Goal: Task Accomplishment & Management: Use online tool/utility

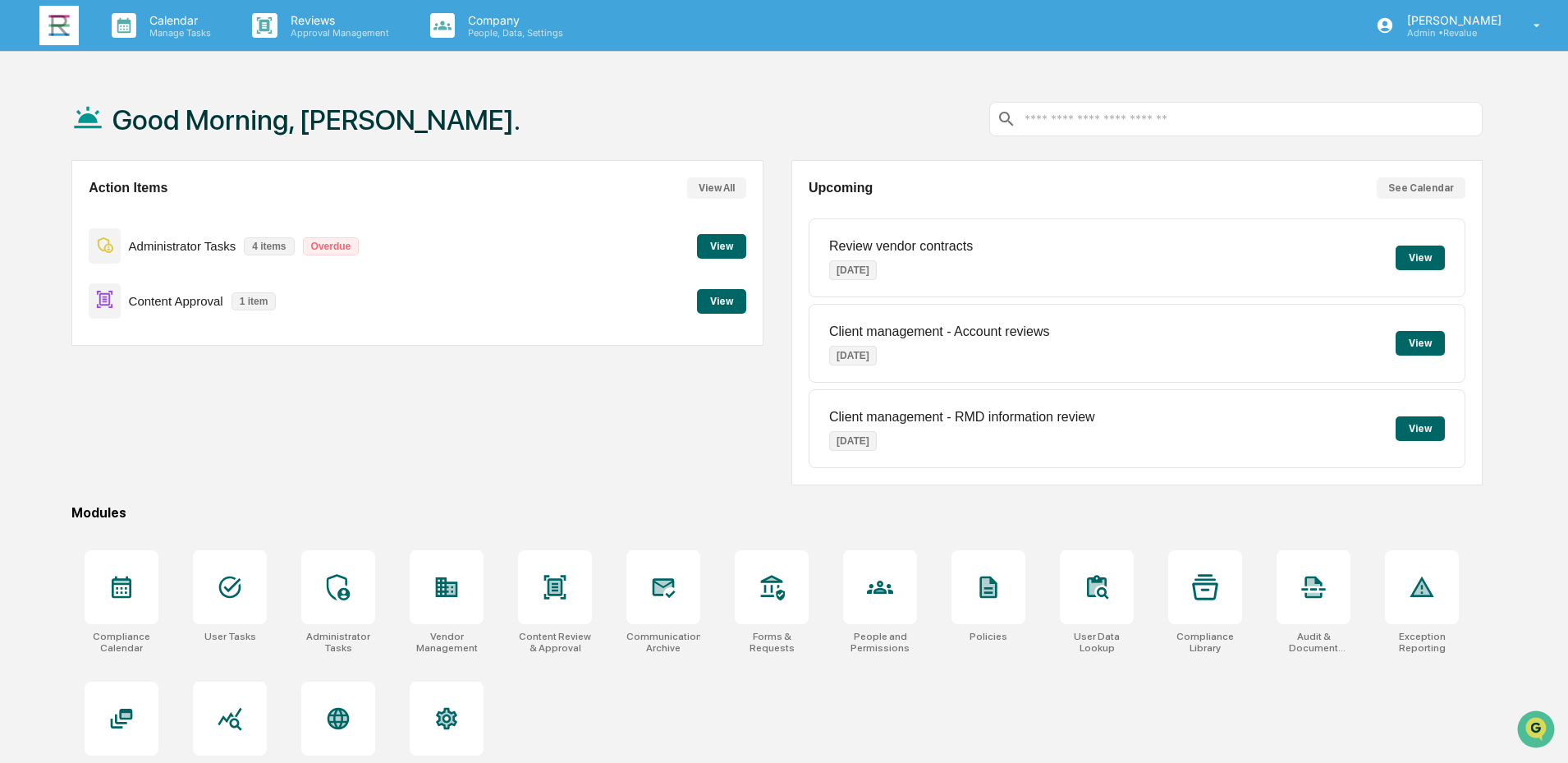
click at [714, 307] on button "View" at bounding box center [722, 302] width 49 height 25
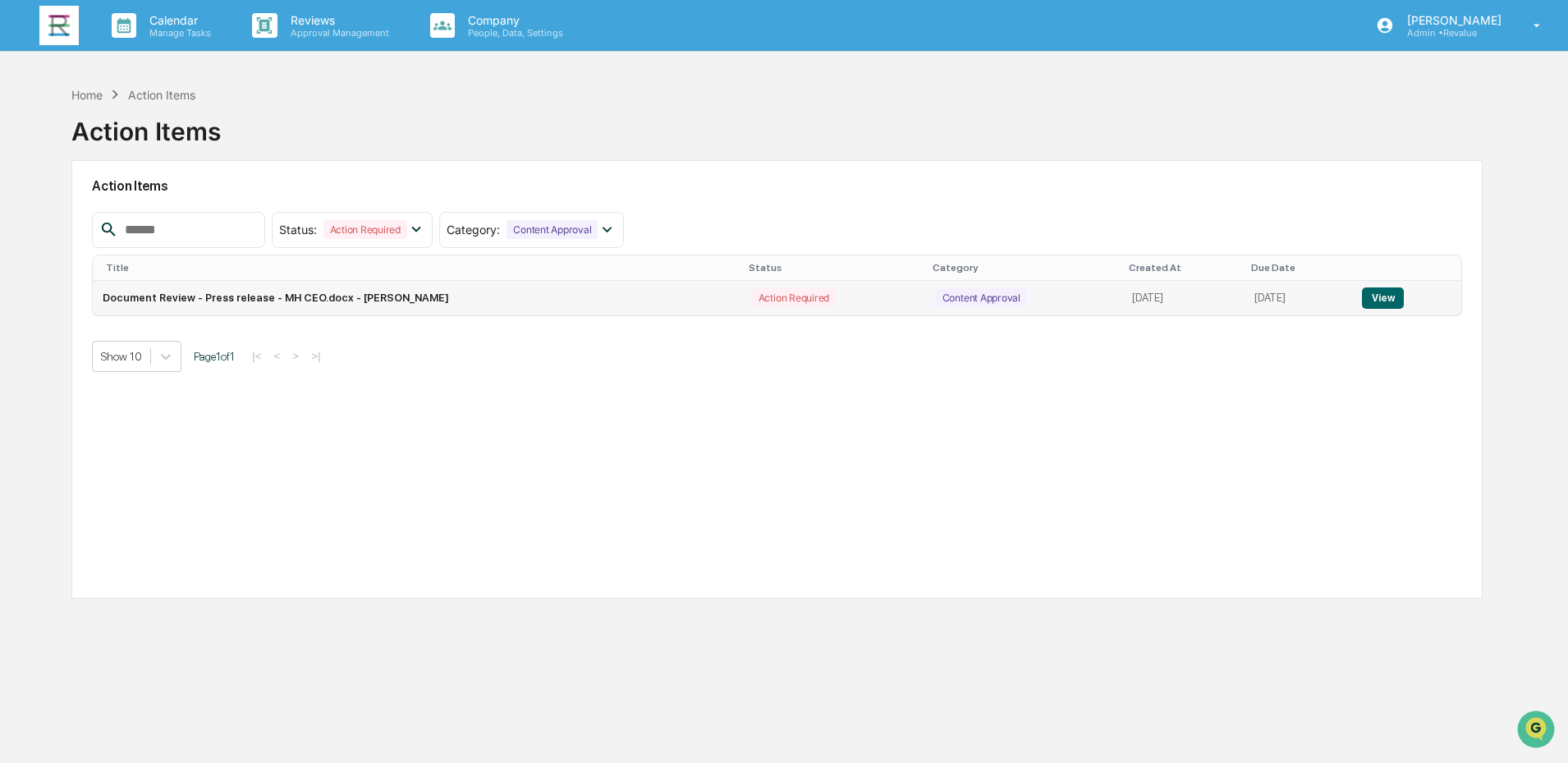
click at [1386, 302] on button "View" at bounding box center [1383, 298] width 42 height 21
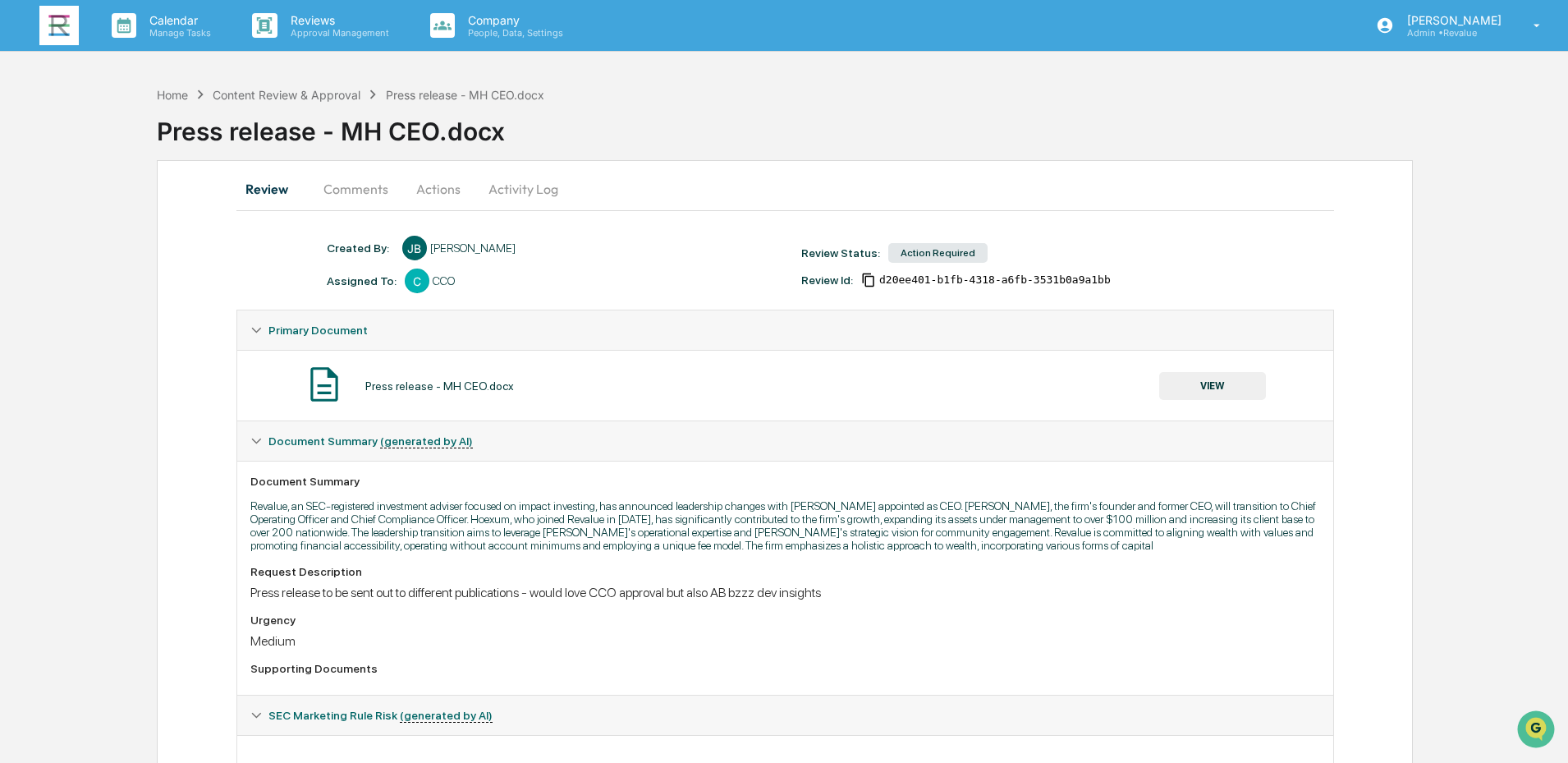
scroll to position [164, 0]
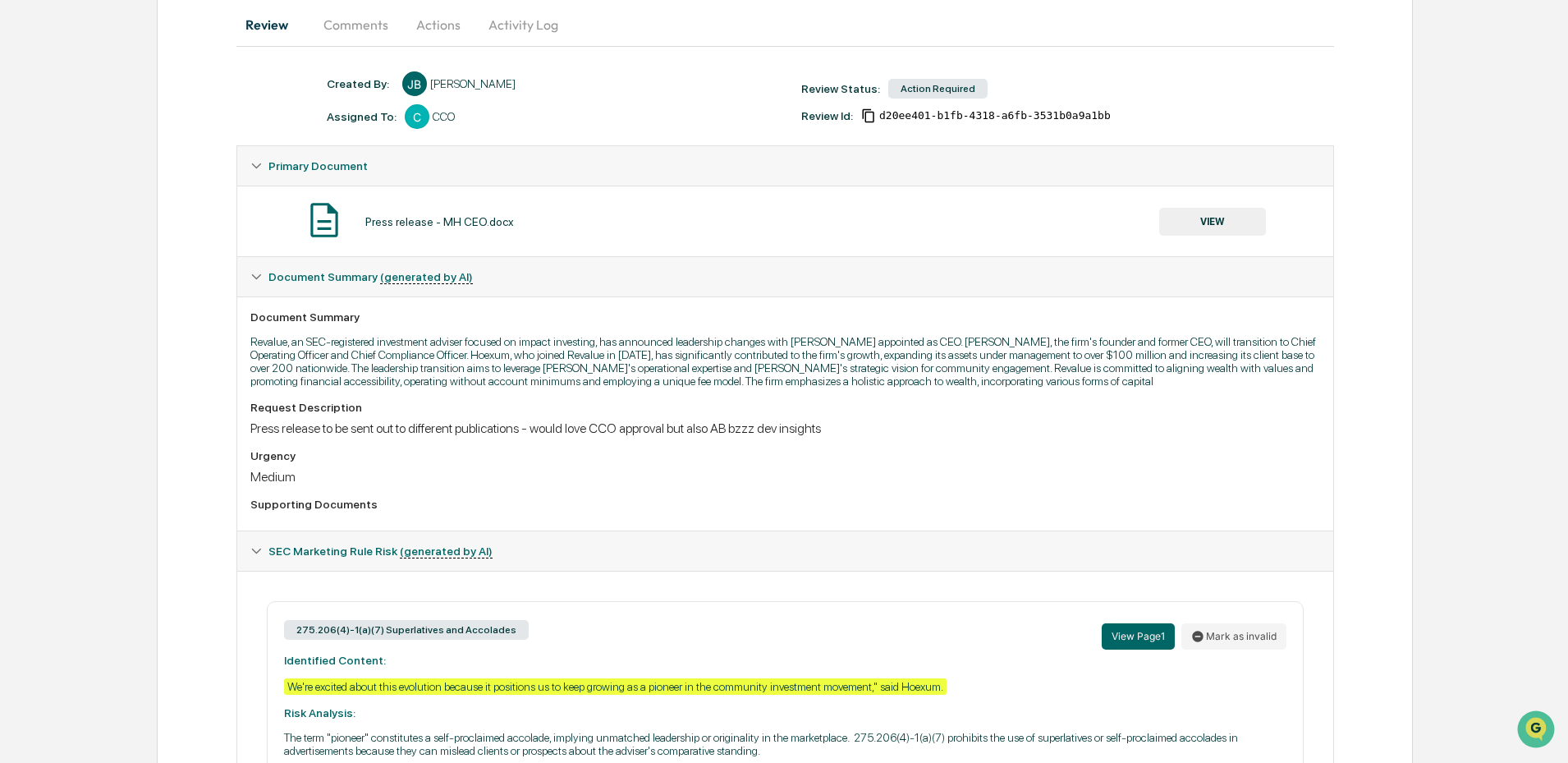
click at [1211, 216] on button "VIEW" at bounding box center [1213, 221] width 106 height 28
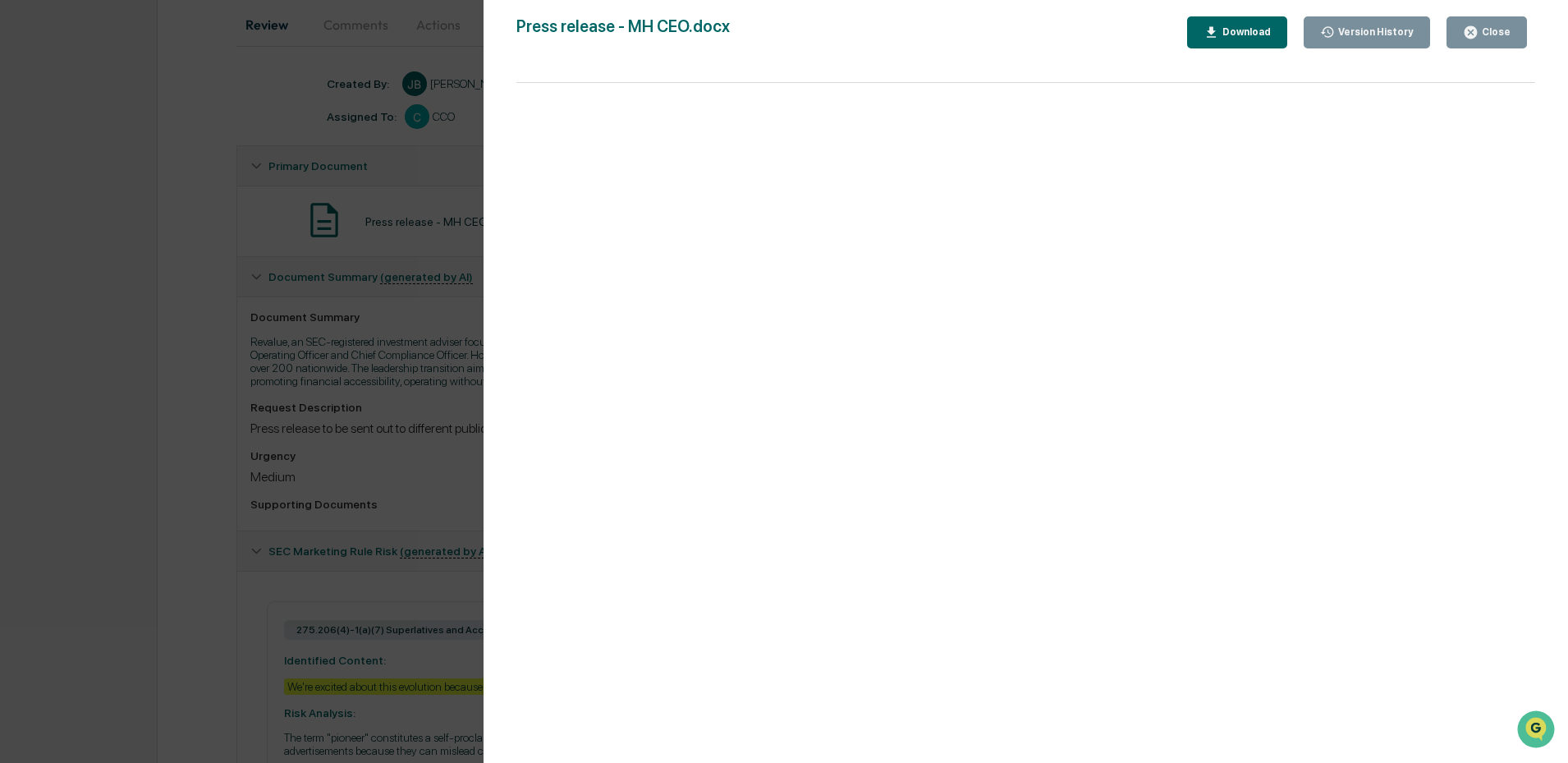
click at [1478, 38] on icon "button" at bounding box center [1471, 32] width 15 height 15
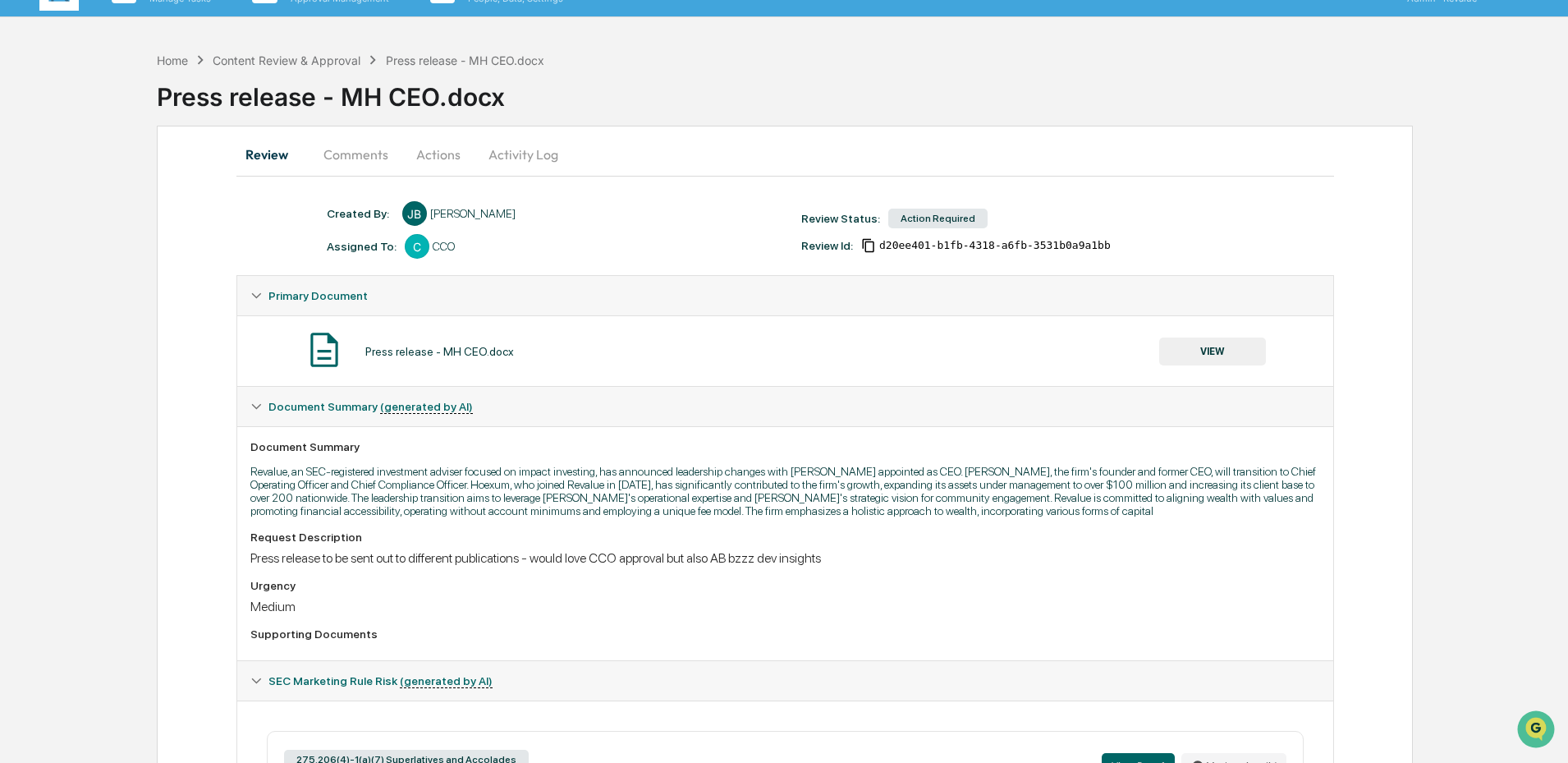
scroll to position [0, 0]
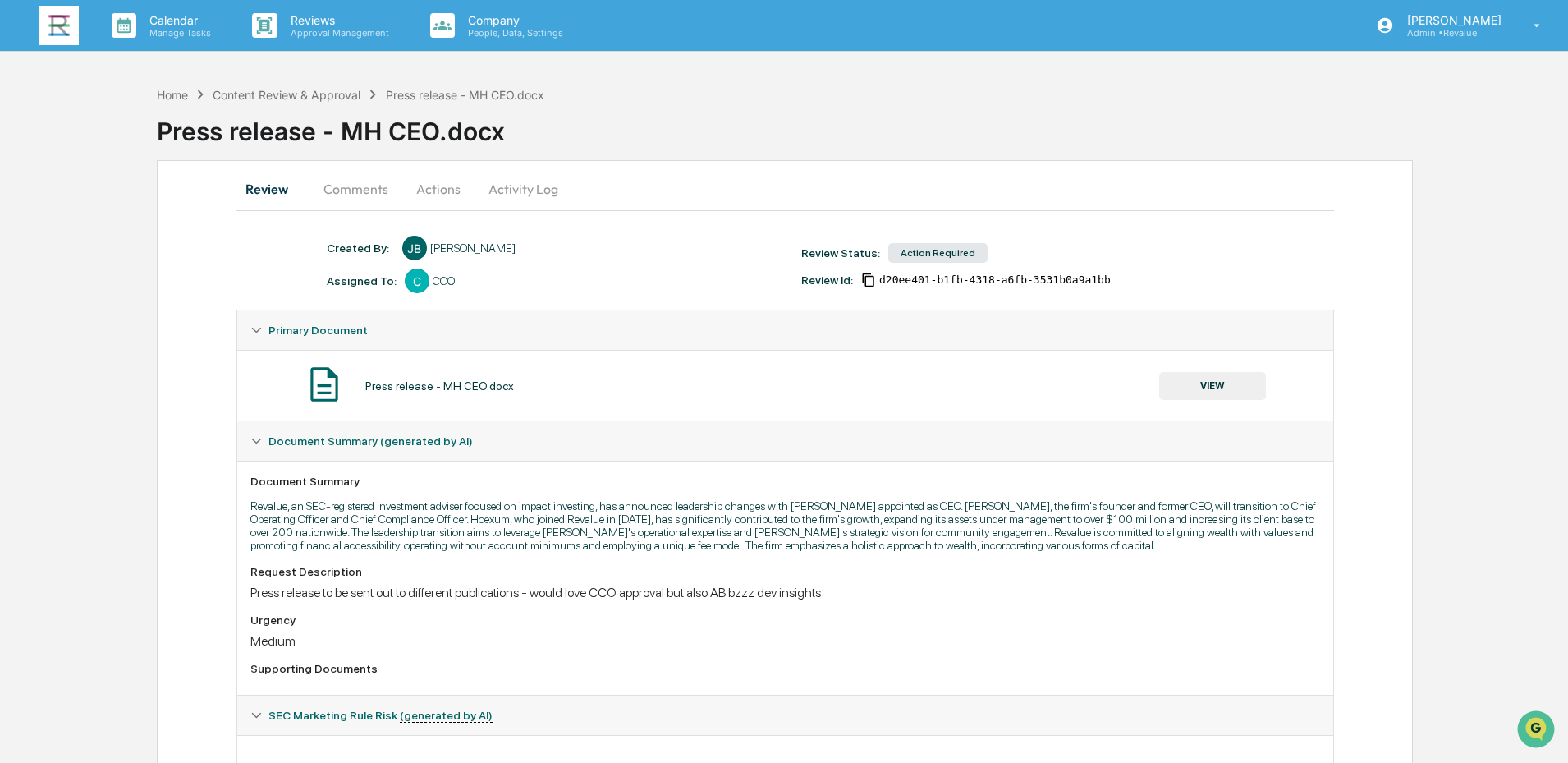
click at [60, 33] on img at bounding box center [60, 26] width 40 height 40
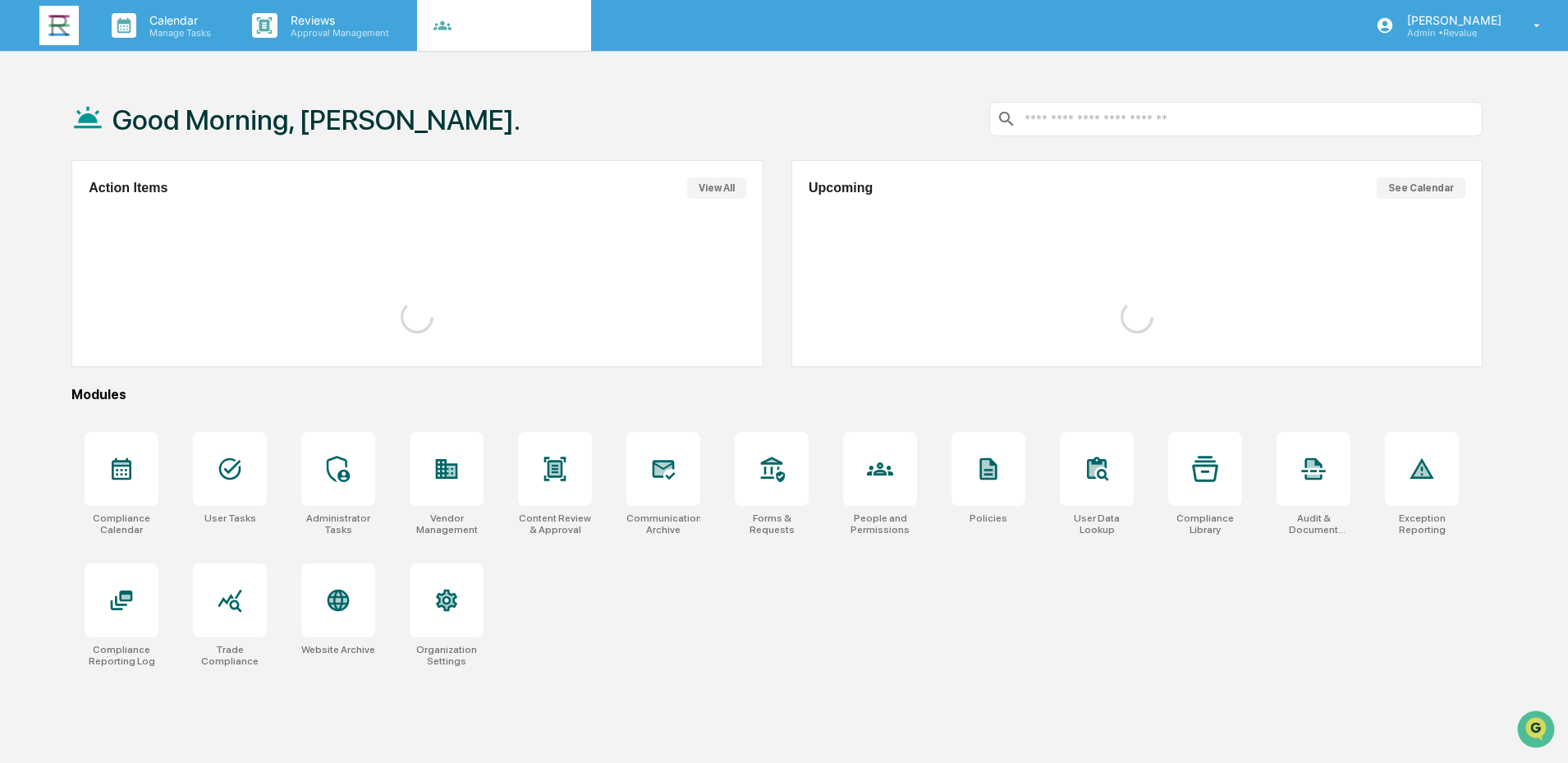
click at [500, 22] on p "Company" at bounding box center [513, 20] width 117 height 14
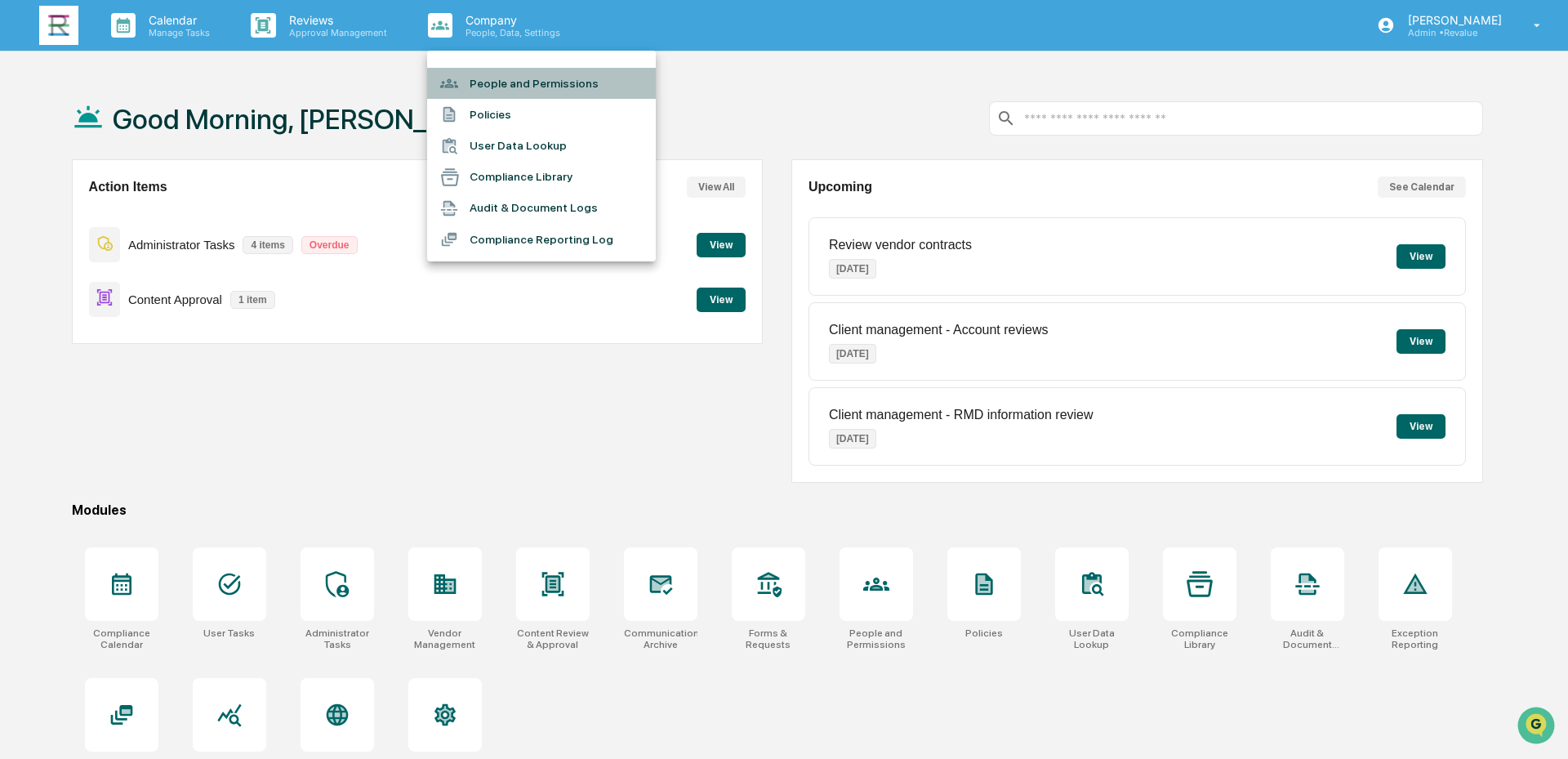
click at [584, 76] on li "People and Permissions" at bounding box center [541, 83] width 228 height 31
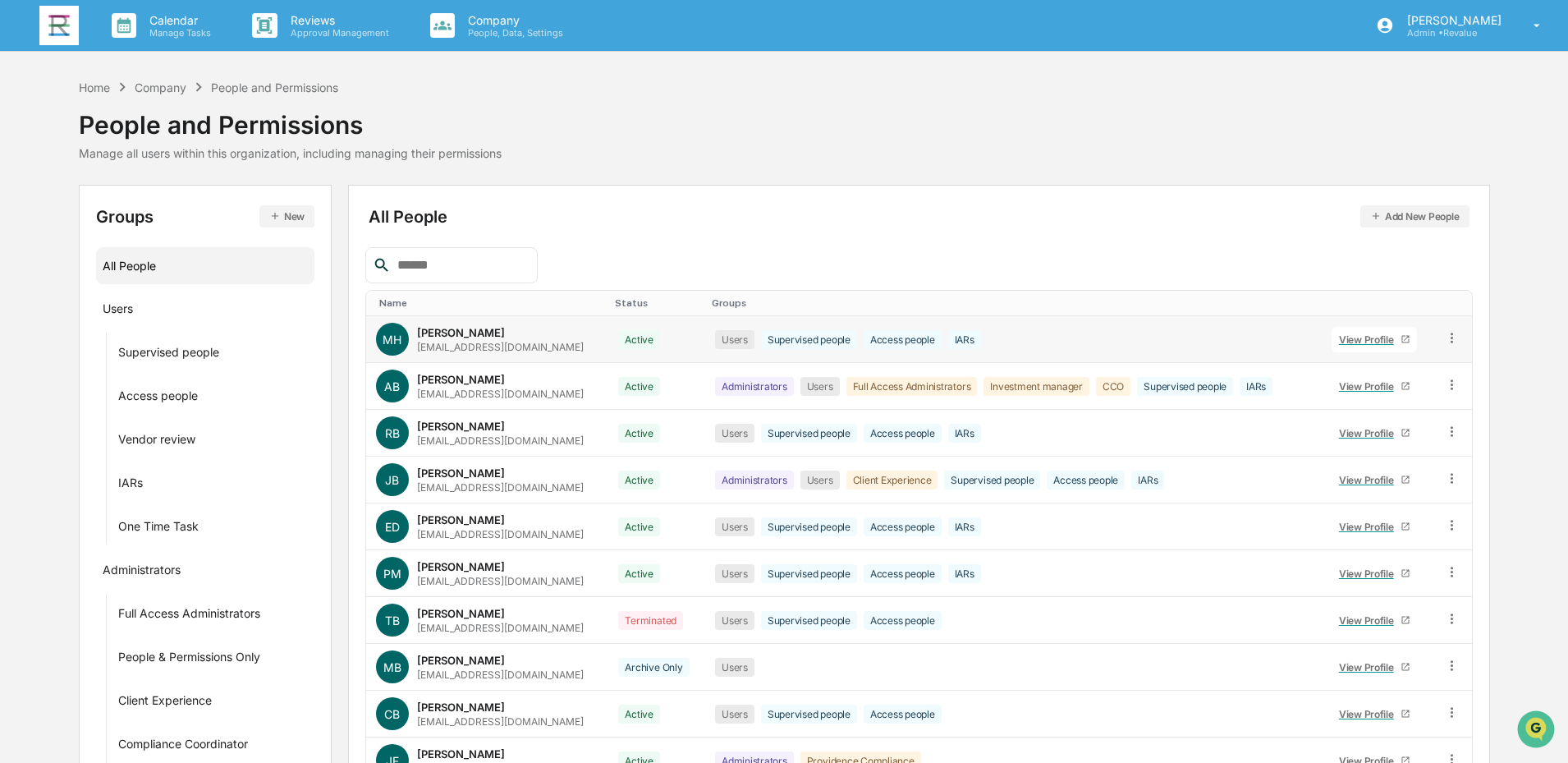
click at [1362, 339] on div "View Profile" at bounding box center [1370, 339] width 62 height 12
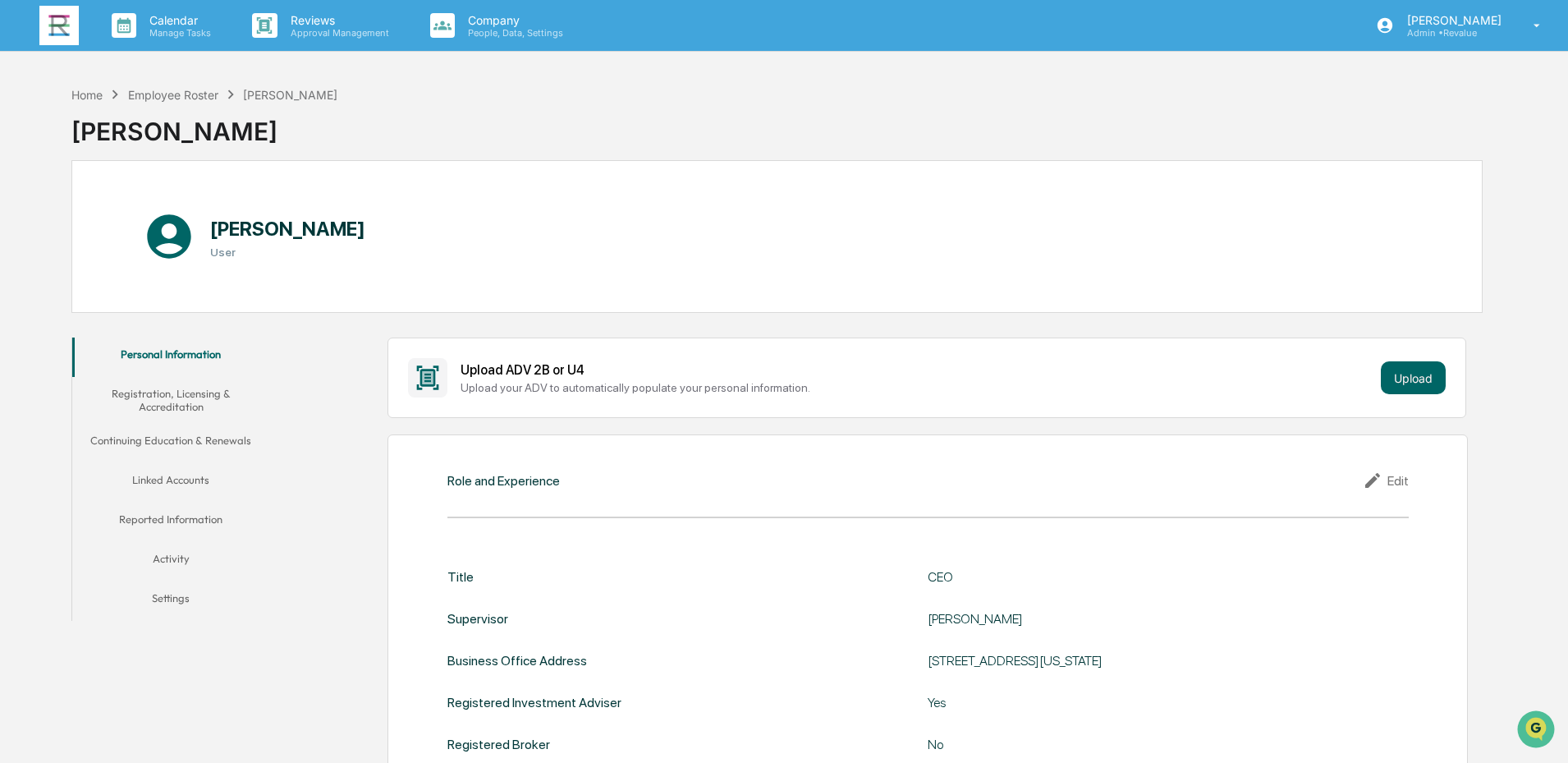
click at [48, 33] on img at bounding box center [60, 26] width 40 height 40
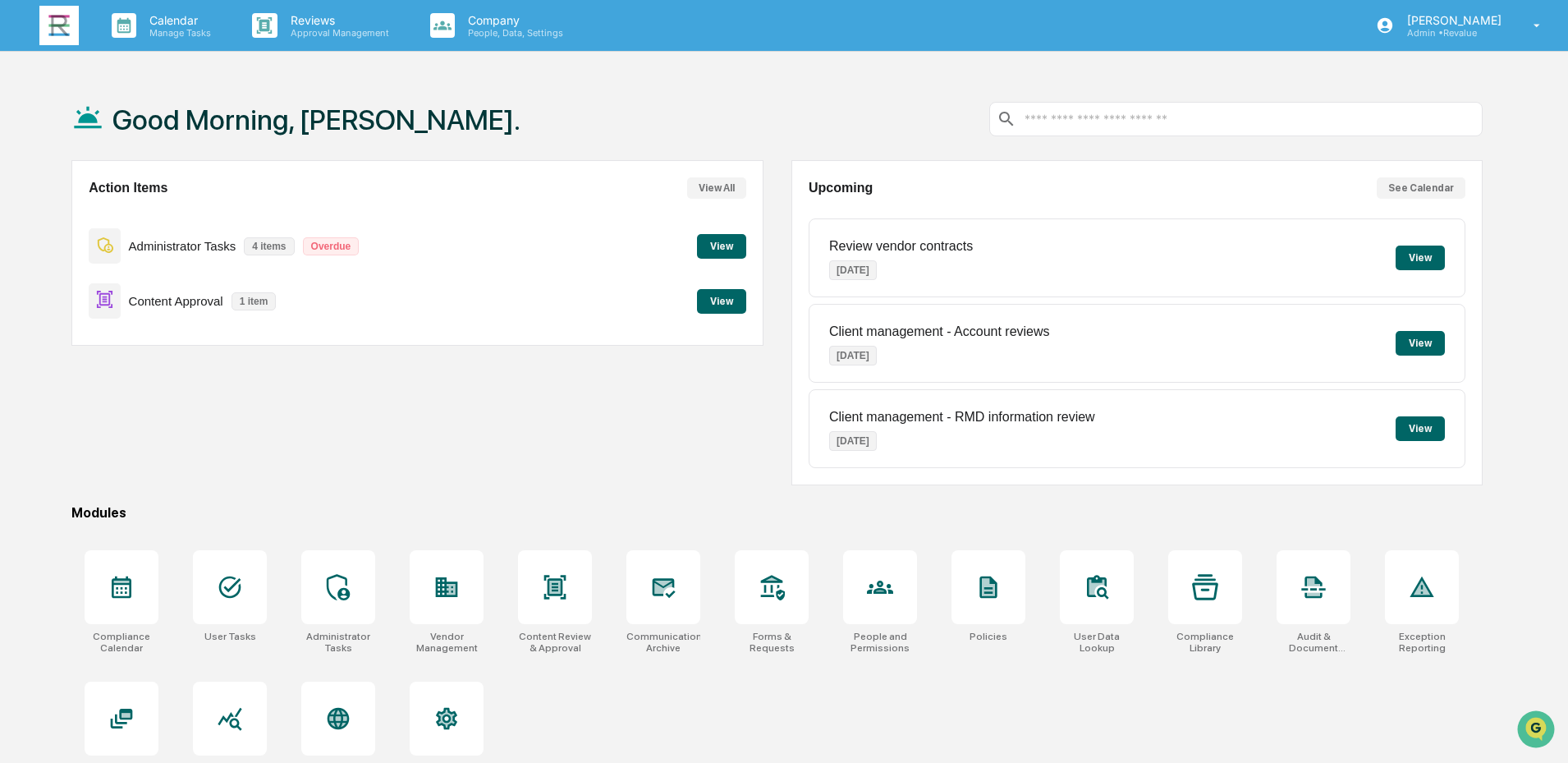
click at [722, 300] on button "View" at bounding box center [722, 302] width 49 height 25
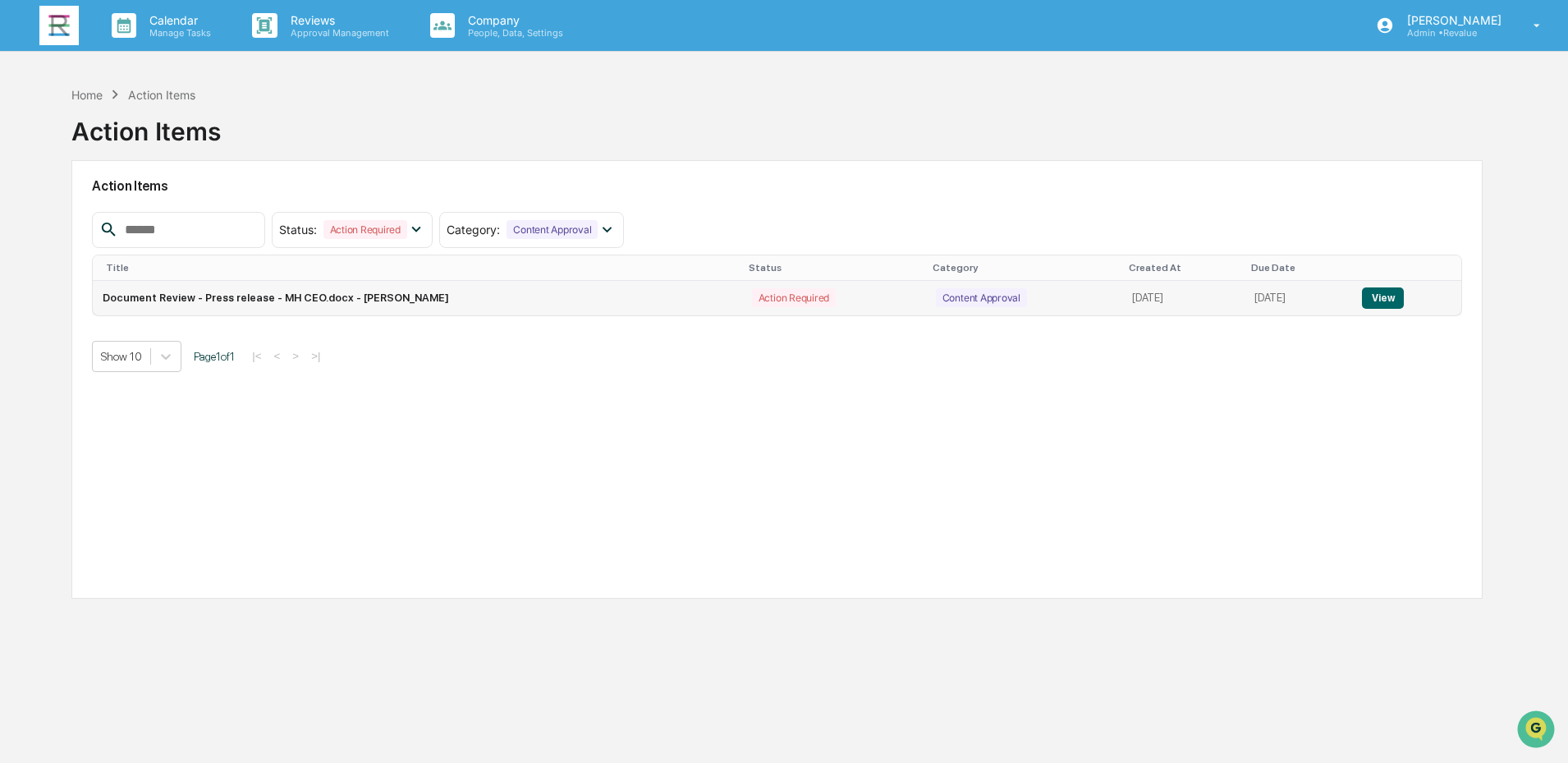
click at [1382, 289] on button "View" at bounding box center [1383, 298] width 42 height 21
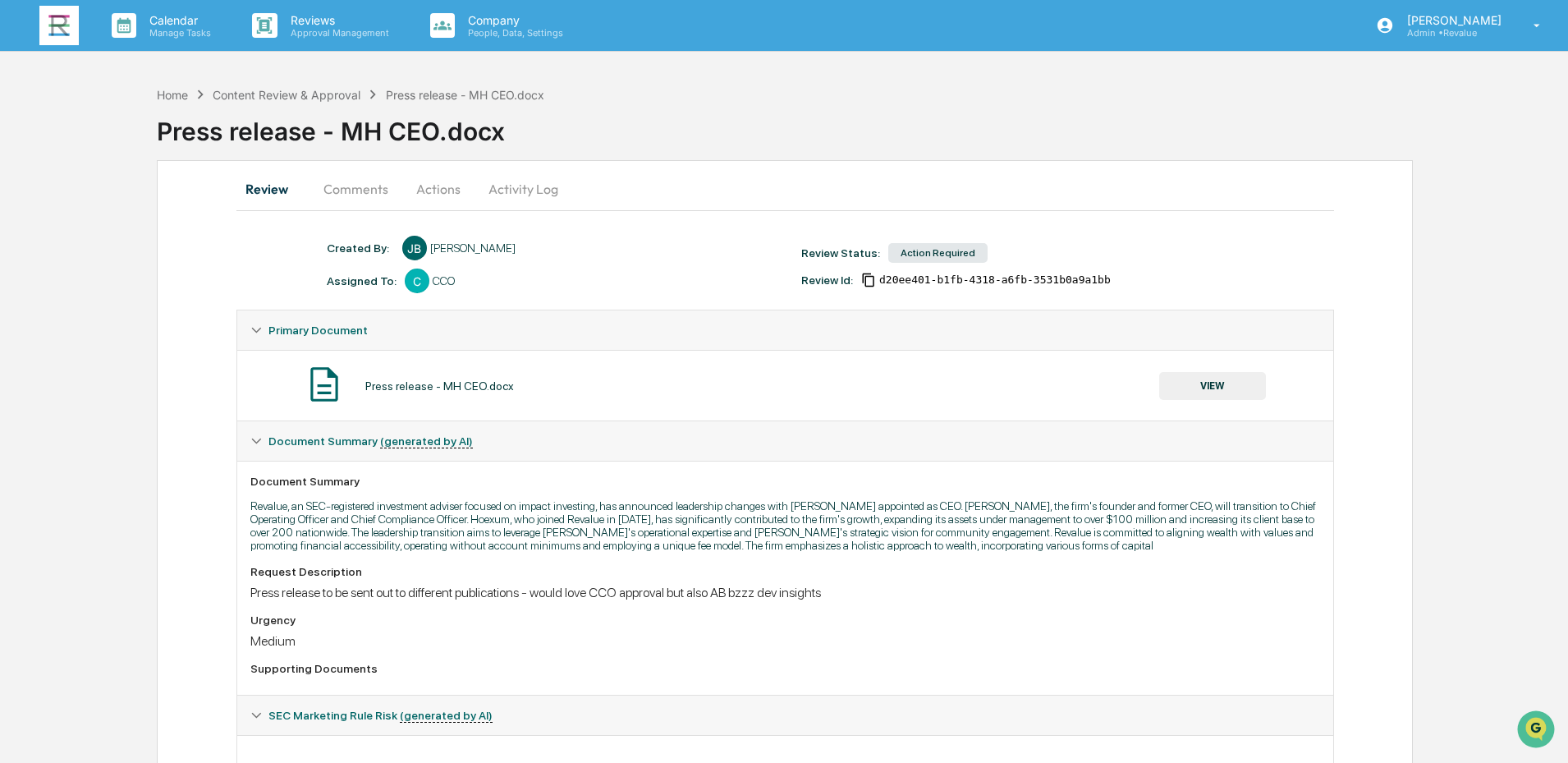
click at [437, 192] on button "Actions" at bounding box center [439, 189] width 74 height 40
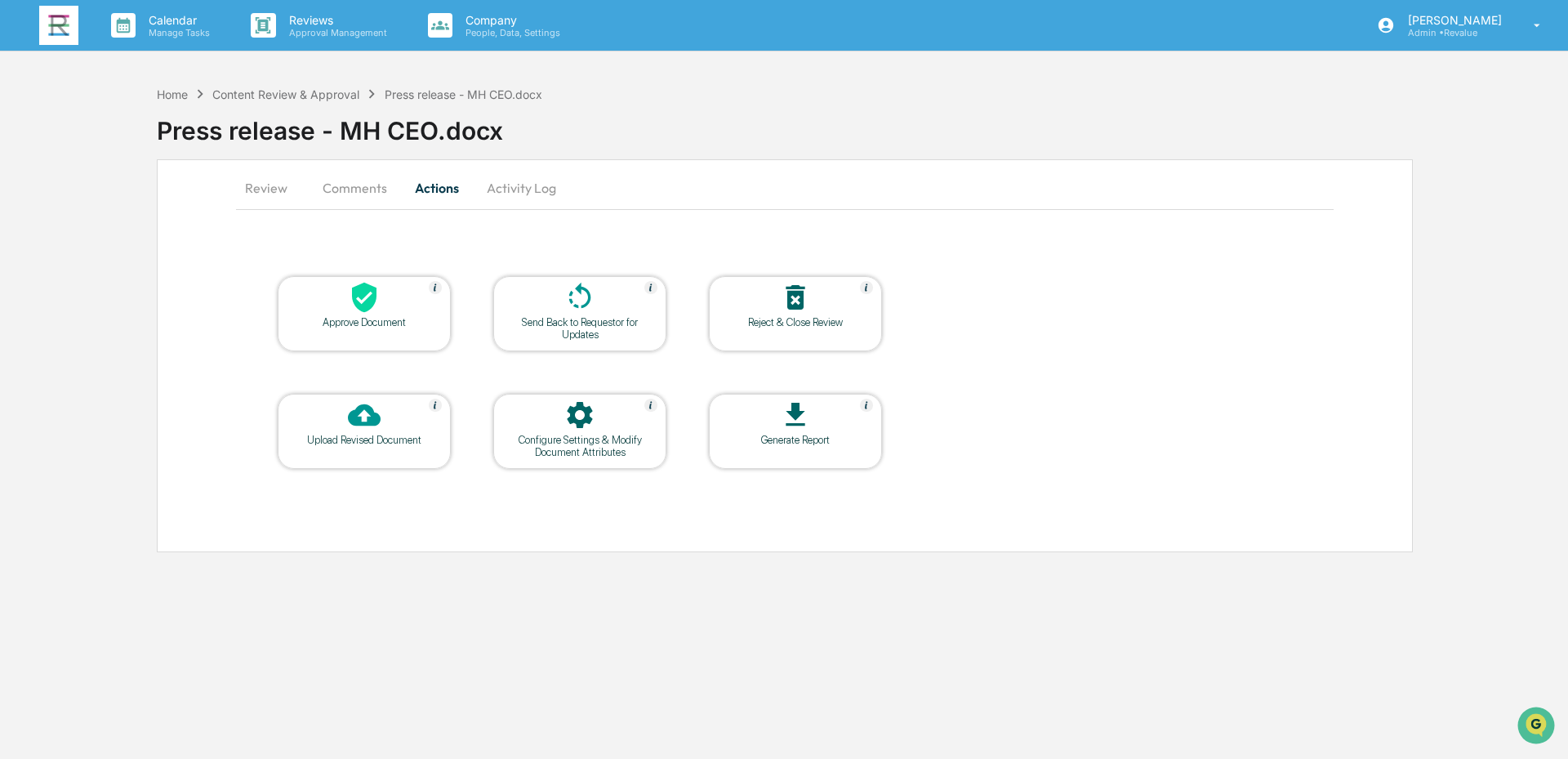
click at [362, 433] on div at bounding box center [363, 415] width 163 height 35
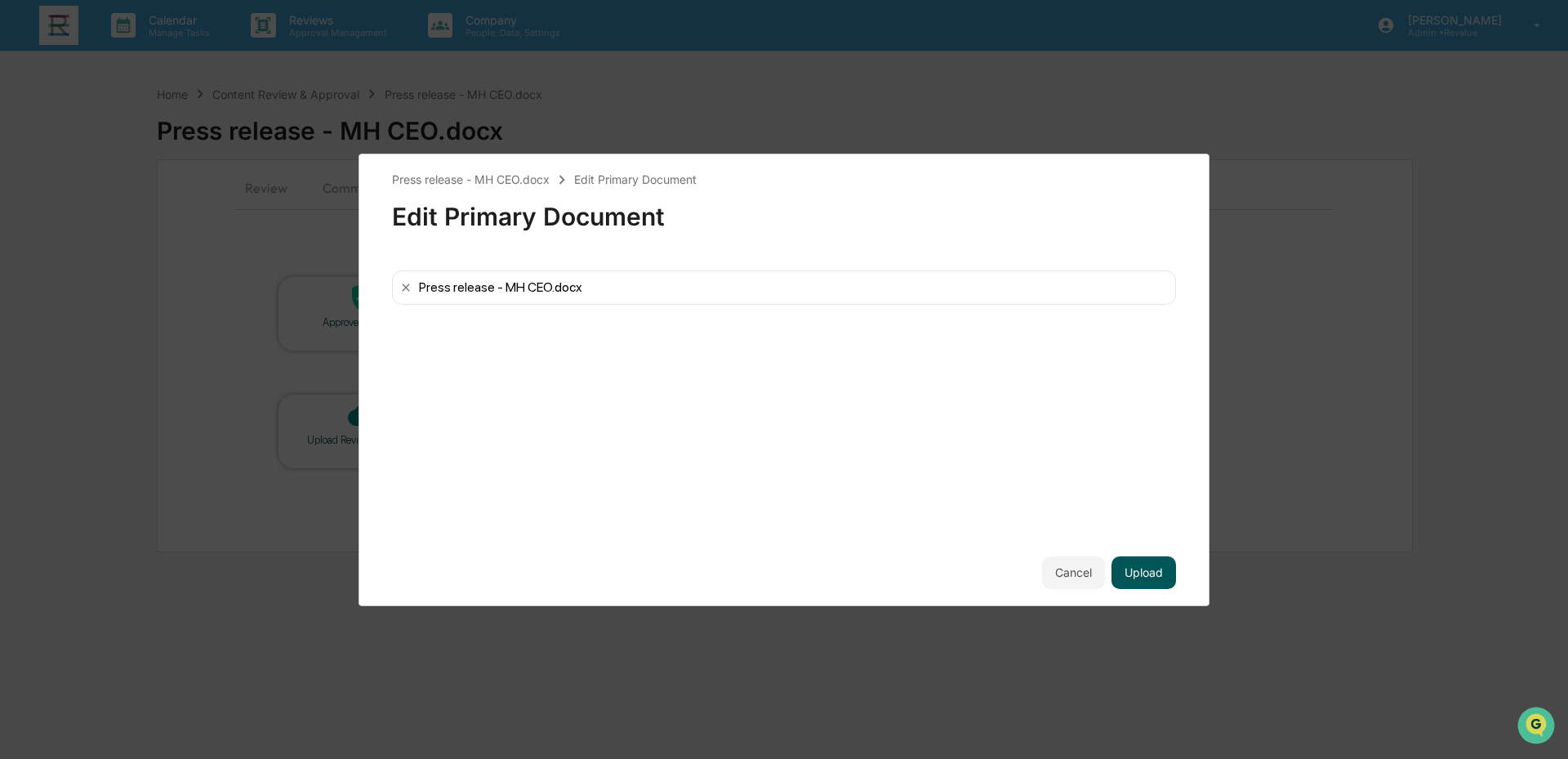
click at [1154, 571] on button "Upload" at bounding box center [1143, 572] width 64 height 33
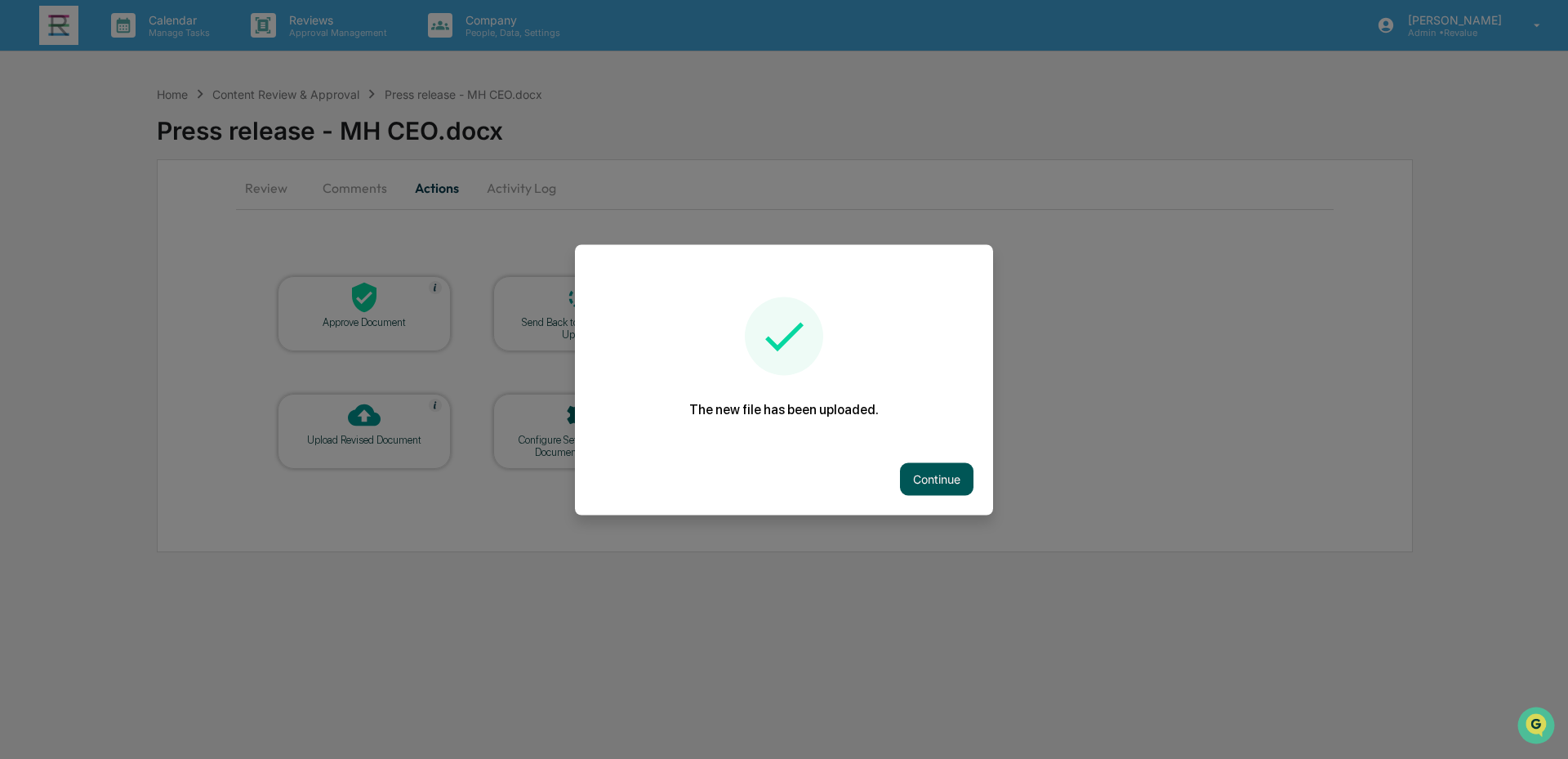
click at [954, 467] on button "Continue" at bounding box center [936, 479] width 74 height 33
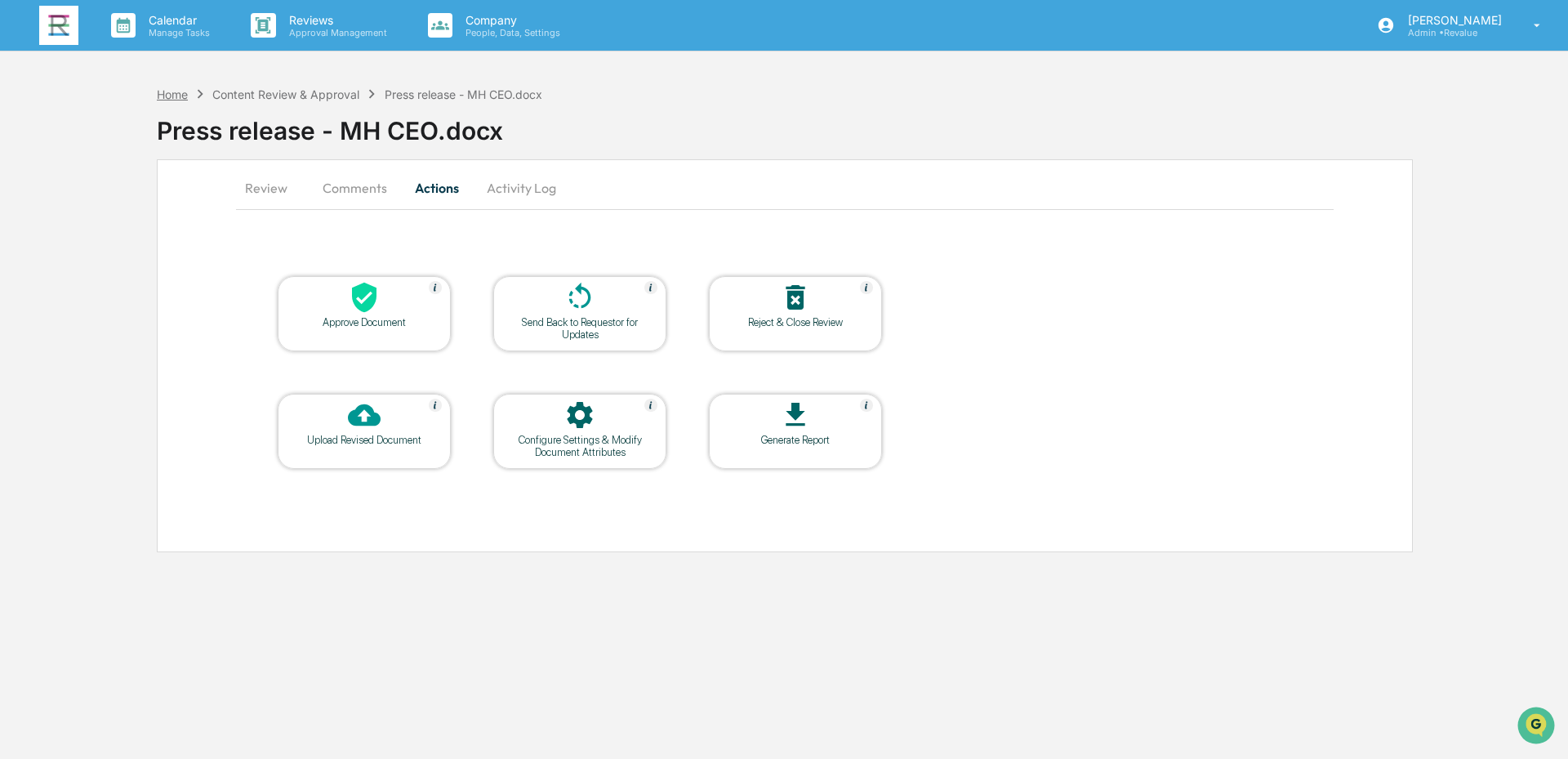
click at [179, 92] on div "Home" at bounding box center [172, 94] width 31 height 14
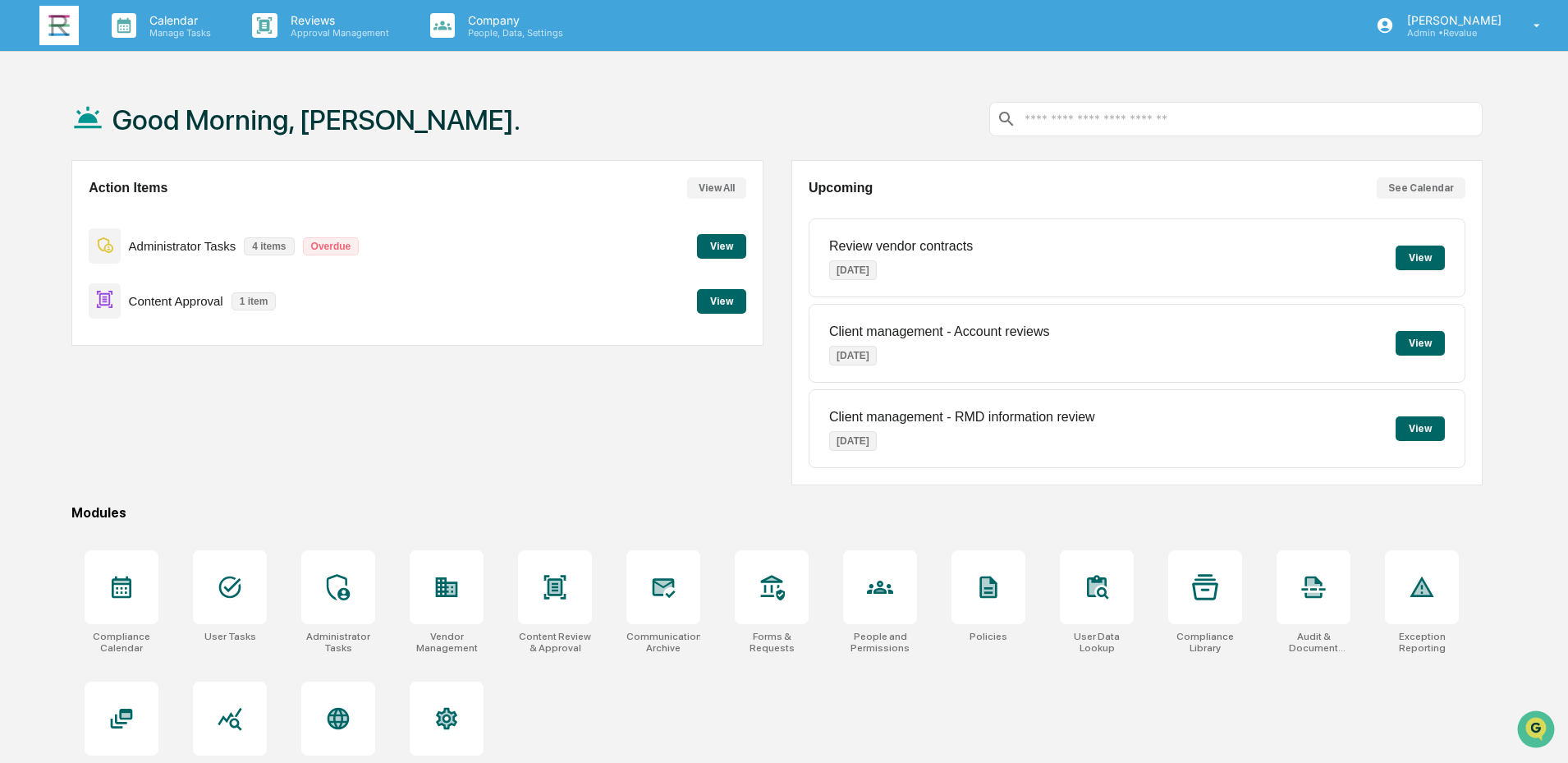
click at [726, 303] on button "View" at bounding box center [722, 302] width 49 height 25
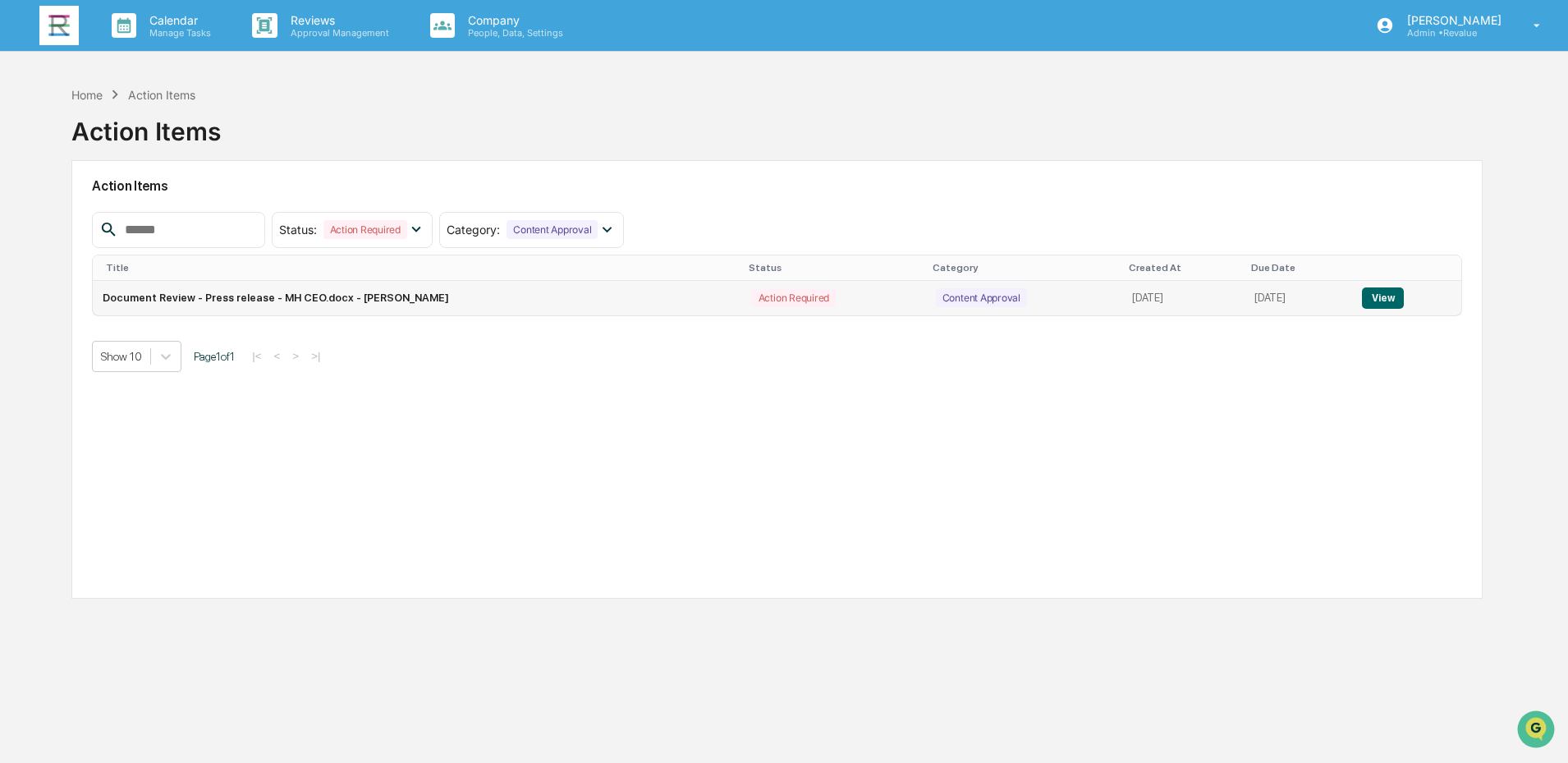
click at [1378, 301] on button "View" at bounding box center [1383, 298] width 42 height 21
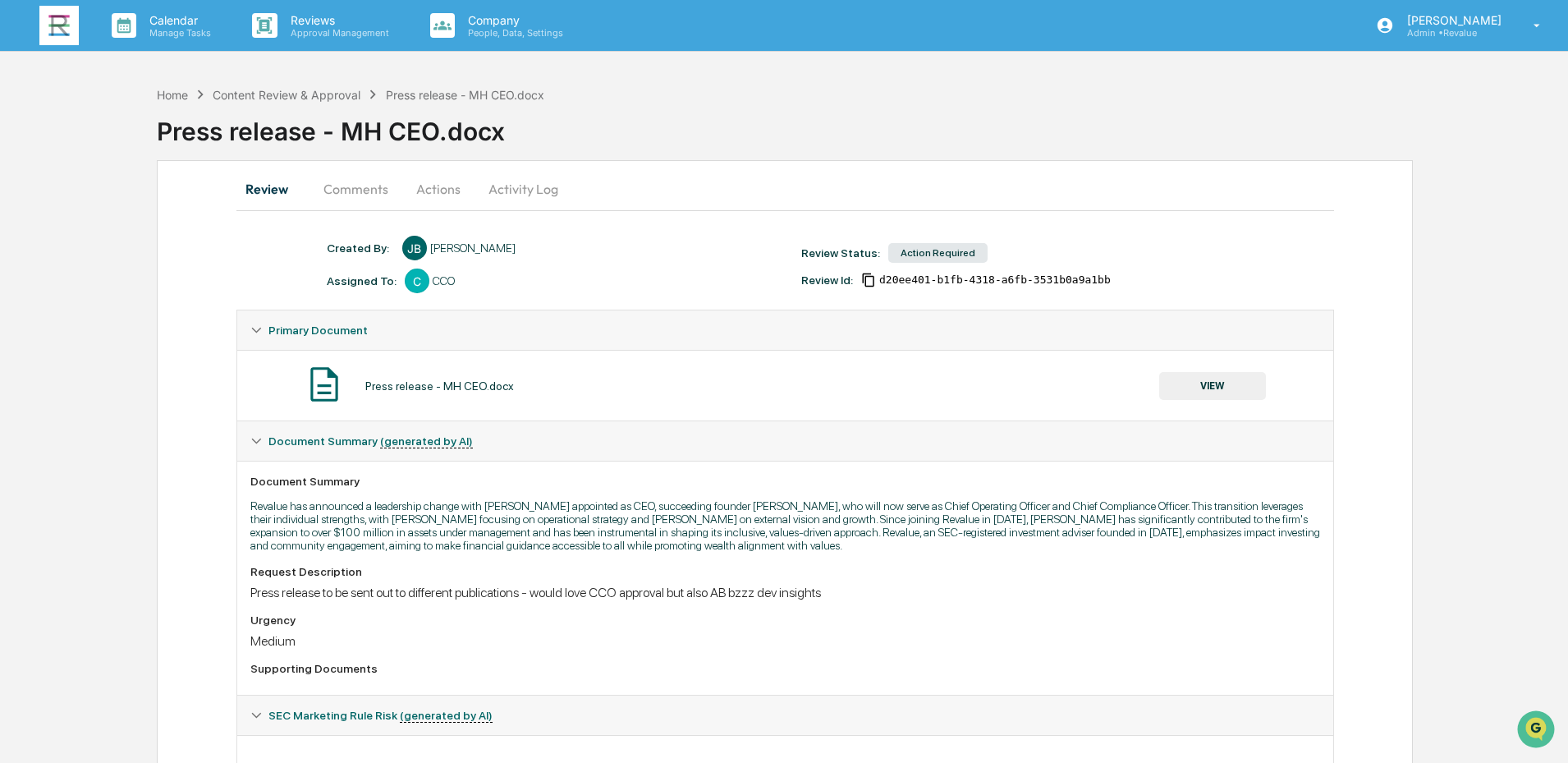
click at [441, 187] on button "Actions" at bounding box center [439, 189] width 74 height 40
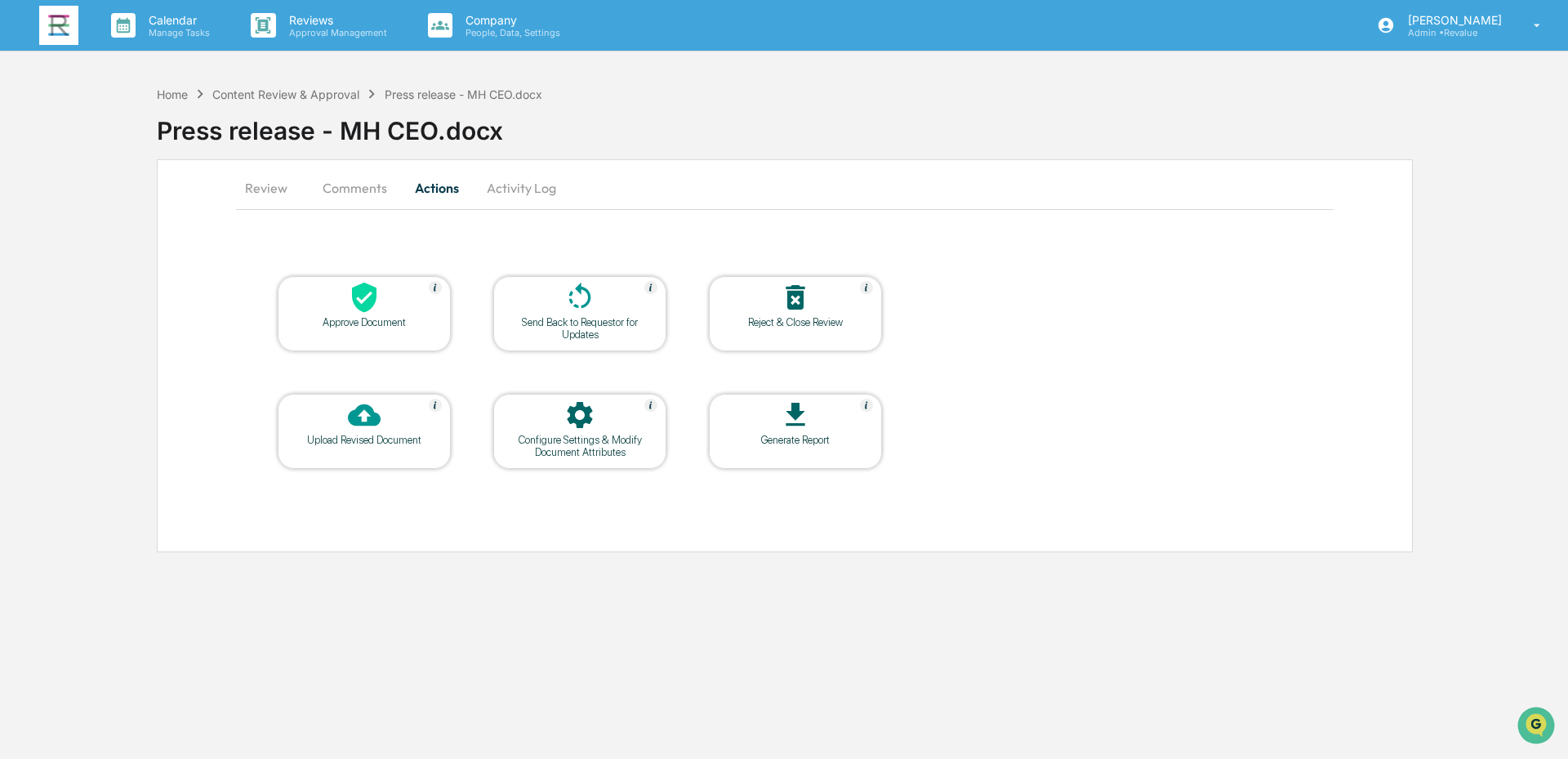
click at [374, 435] on div "Upload Revised Document" at bounding box center [364, 439] width 147 height 12
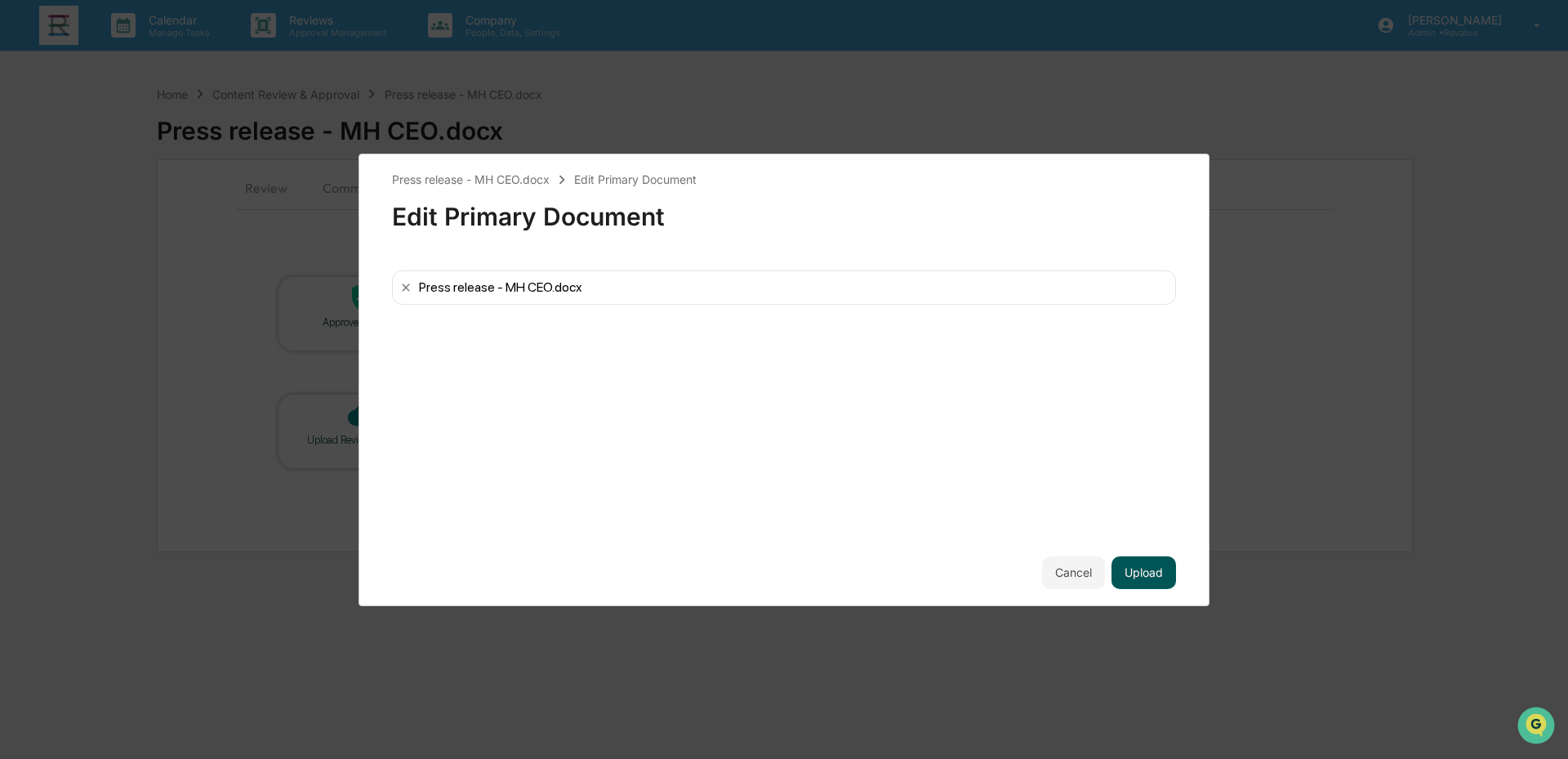
click at [1148, 578] on button "Upload" at bounding box center [1143, 572] width 64 height 33
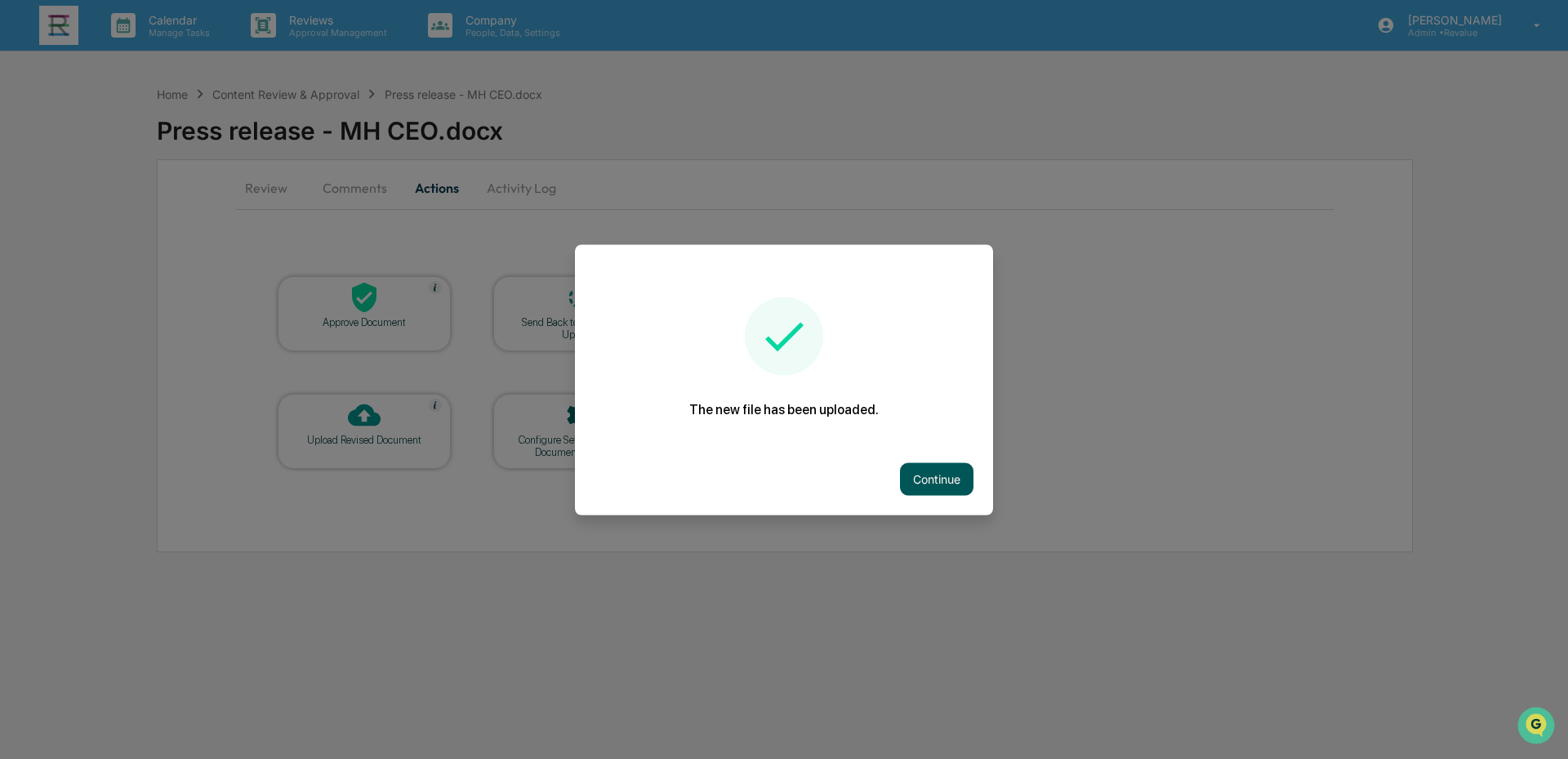
click at [921, 475] on button "Continue" at bounding box center [936, 479] width 74 height 33
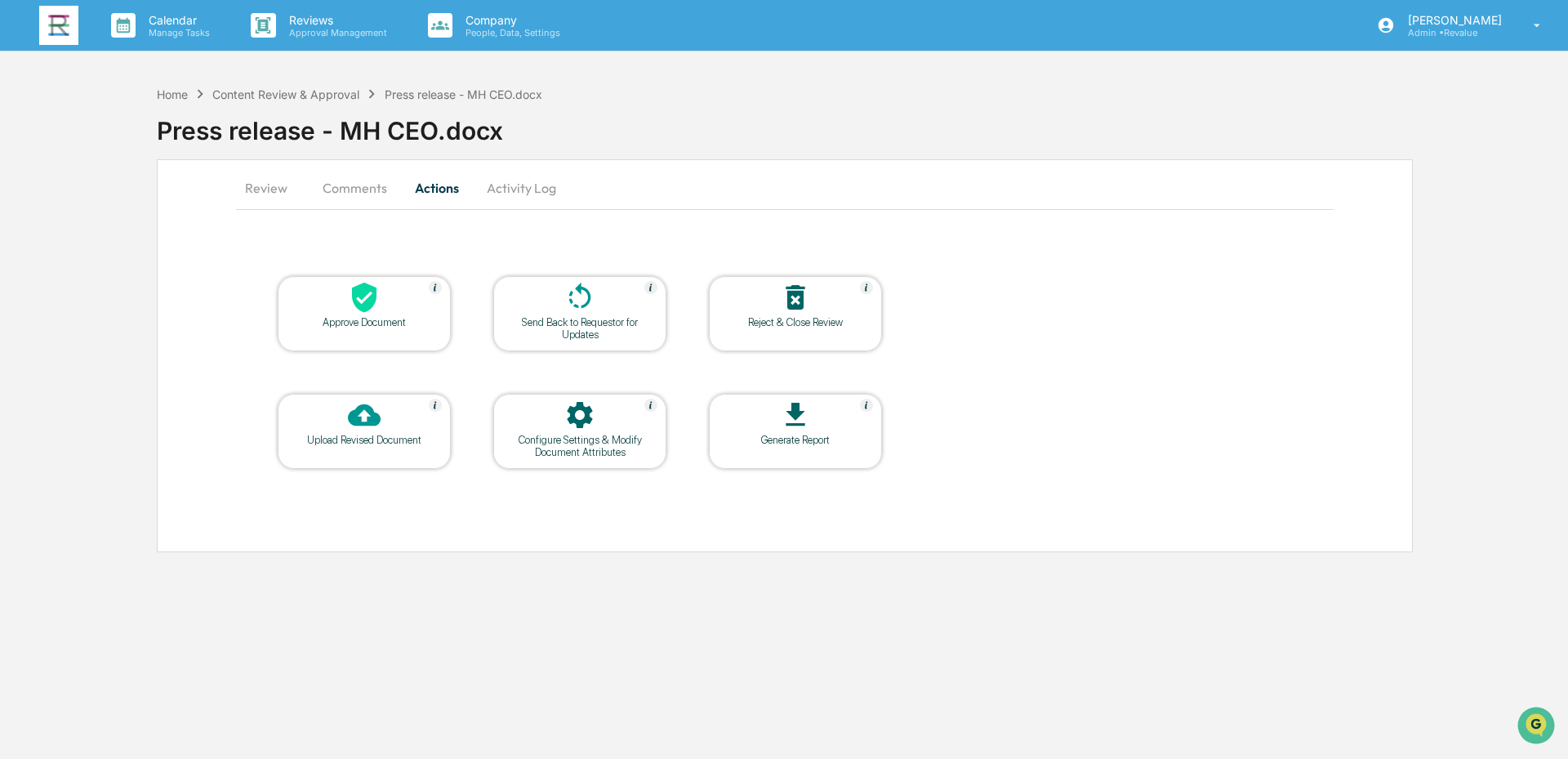
click at [250, 194] on button "Review" at bounding box center [273, 188] width 74 height 40
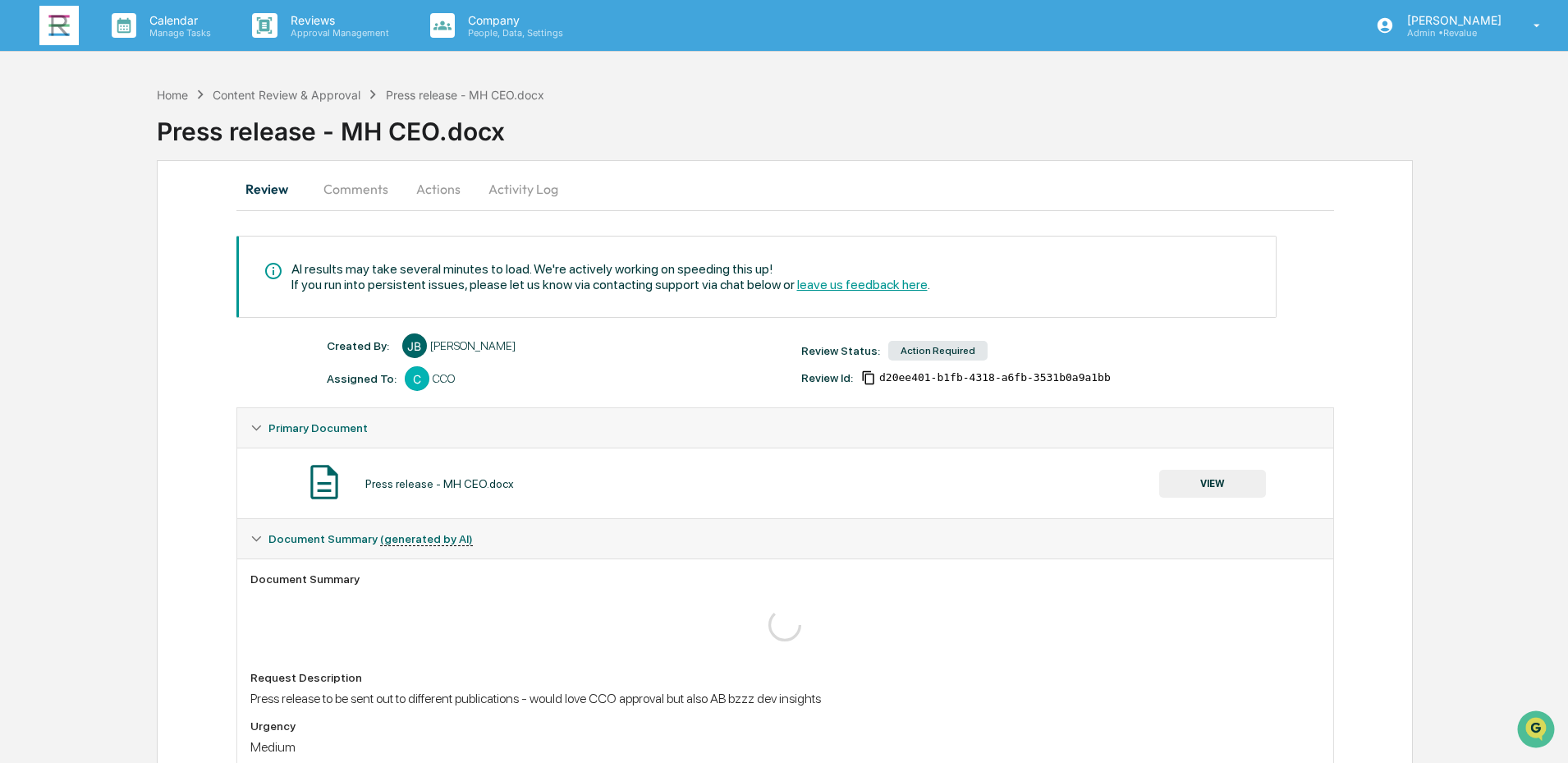
scroll to position [164, 0]
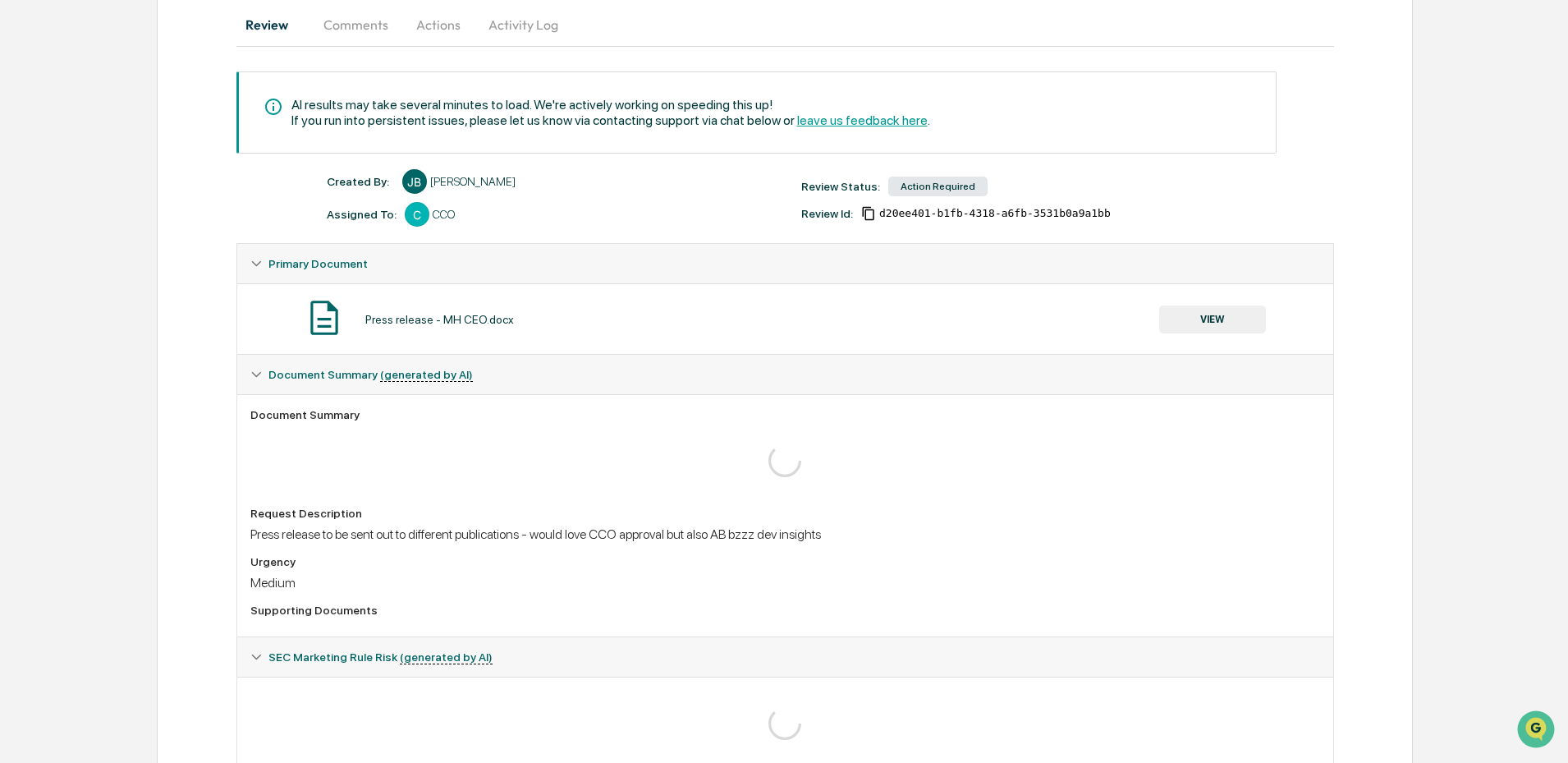
click at [1391, 314] on div "Review Comments Actions Activity Log AI results may take several minutes to loa…" at bounding box center [785, 404] width 1257 height 816
click at [1495, 289] on div "Home Content Review & Approval Press release - MH CEO.docx Press release - MH C…" at bounding box center [784, 363] width 1568 height 898
